Goal: Use online tool/utility: Utilize a website feature to perform a specific function

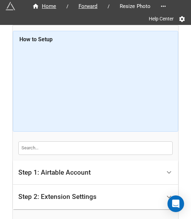
scroll to position [70, 0]
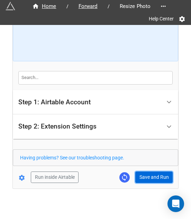
click at [138, 171] on button "Save and Run" at bounding box center [153, 177] width 37 height 12
click at [155, 178] on button "Save and Run" at bounding box center [153, 177] width 37 height 12
click at [161, 181] on button "Save and Run" at bounding box center [153, 177] width 37 height 12
click at [140, 173] on button "Save and Run" at bounding box center [153, 177] width 37 height 12
drag, startPoint x: 157, startPoint y: 173, endPoint x: 188, endPoint y: 175, distance: 31.3
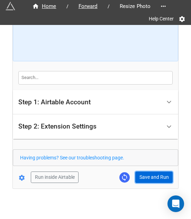
click at [159, 174] on button "Save and Run" at bounding box center [153, 177] width 37 height 12
click at [148, 174] on button "Save and Run" at bounding box center [153, 177] width 37 height 12
drag, startPoint x: 148, startPoint y: 177, endPoint x: 189, endPoint y: 177, distance: 40.8
click at [148, 177] on button "Save and Run" at bounding box center [153, 177] width 37 height 12
drag, startPoint x: 147, startPoint y: 176, endPoint x: 182, endPoint y: 165, distance: 37.2
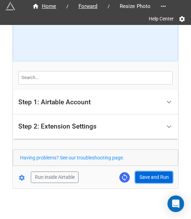
click at [147, 176] on button "Save and Run" at bounding box center [153, 177] width 37 height 12
drag, startPoint x: 145, startPoint y: 172, endPoint x: 158, endPoint y: 189, distance: 21.2
click at [145, 172] on button "Save and Run" at bounding box center [153, 177] width 37 height 12
click at [141, 175] on button "Save and Run" at bounding box center [153, 177] width 37 height 12
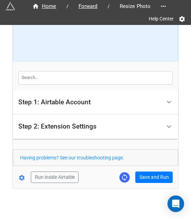
click at [134, 180] on div "Run inside Airtable Save and Run" at bounding box center [93, 177] width 160 height 12
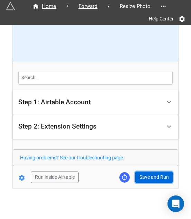
click at [138, 180] on button "Save and Run" at bounding box center [153, 177] width 37 height 12
click at [145, 174] on button "Save and Run" at bounding box center [153, 177] width 37 height 12
click at [144, 175] on button "Save and Run" at bounding box center [153, 177] width 37 height 12
click at [147, 175] on button "Save and Run" at bounding box center [153, 177] width 37 height 12
click at [141, 178] on button "Save and Run" at bounding box center [153, 177] width 37 height 12
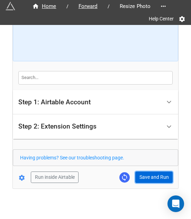
click at [157, 179] on button "Save and Run" at bounding box center [153, 177] width 37 height 12
click at [147, 176] on button "Save and Run" at bounding box center [153, 177] width 37 height 12
click at [141, 175] on button "Save and Run" at bounding box center [153, 177] width 37 height 12
click at [156, 171] on button "Save and Run" at bounding box center [153, 177] width 37 height 12
drag, startPoint x: 135, startPoint y: 178, endPoint x: 145, endPoint y: 173, distance: 10.8
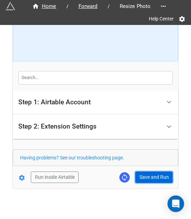
click at [135, 178] on button "Save and Run" at bounding box center [153, 177] width 37 height 12
drag, startPoint x: 142, startPoint y: 175, endPoint x: 147, endPoint y: 179, distance: 6.2
click at [142, 175] on button "Save and Run" at bounding box center [153, 177] width 37 height 12
click at [154, 179] on button "Save and Run" at bounding box center [153, 177] width 37 height 12
click at [166, 178] on button "Save and Run" at bounding box center [153, 177] width 37 height 12
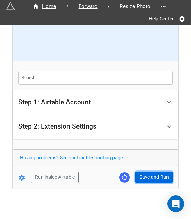
click at [154, 176] on button "Save and Run" at bounding box center [153, 177] width 37 height 12
click at [138, 176] on button "Save and Run" at bounding box center [153, 177] width 37 height 12
click at [150, 174] on button "Save and Run" at bounding box center [153, 177] width 37 height 12
click at [154, 177] on button "Save and Run" at bounding box center [153, 177] width 37 height 12
click at [148, 176] on button "Save and Run" at bounding box center [153, 177] width 37 height 12
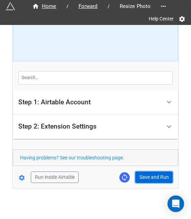
click at [153, 178] on button "Save and Run" at bounding box center [153, 177] width 37 height 12
